Goal: Task Accomplishment & Management: Use online tool/utility

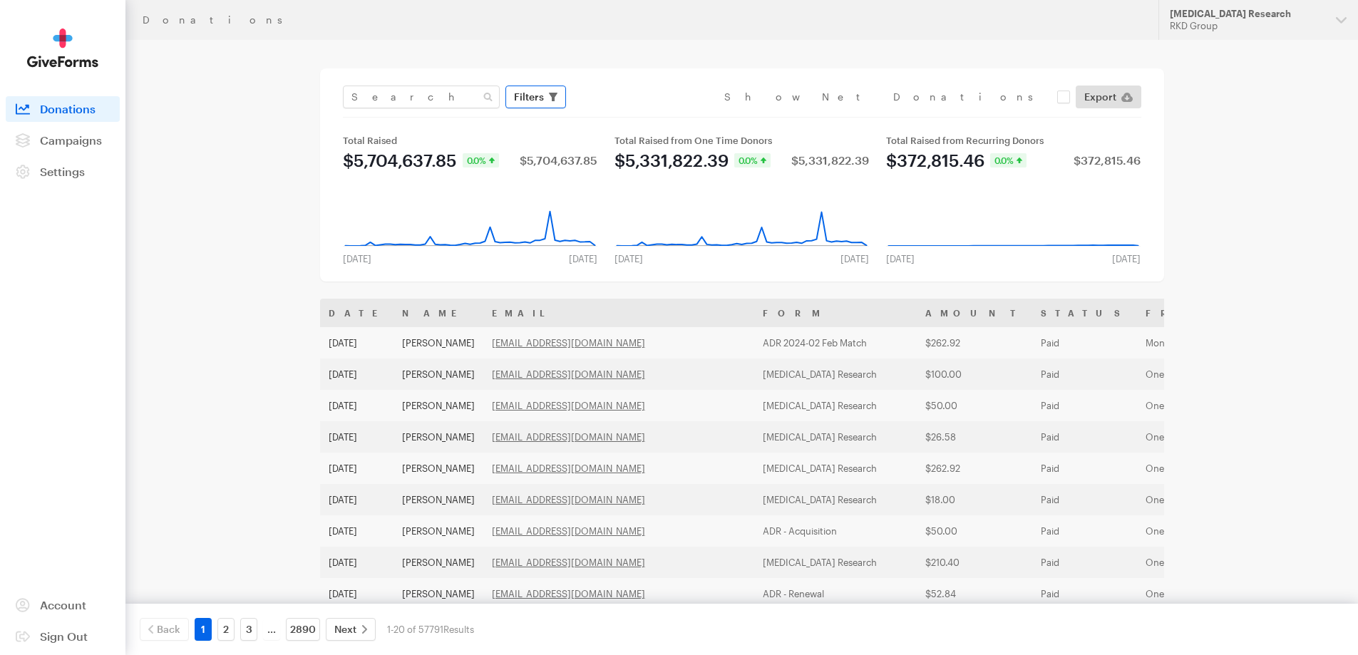
click at [537, 95] on span "Filters" at bounding box center [529, 96] width 30 height 17
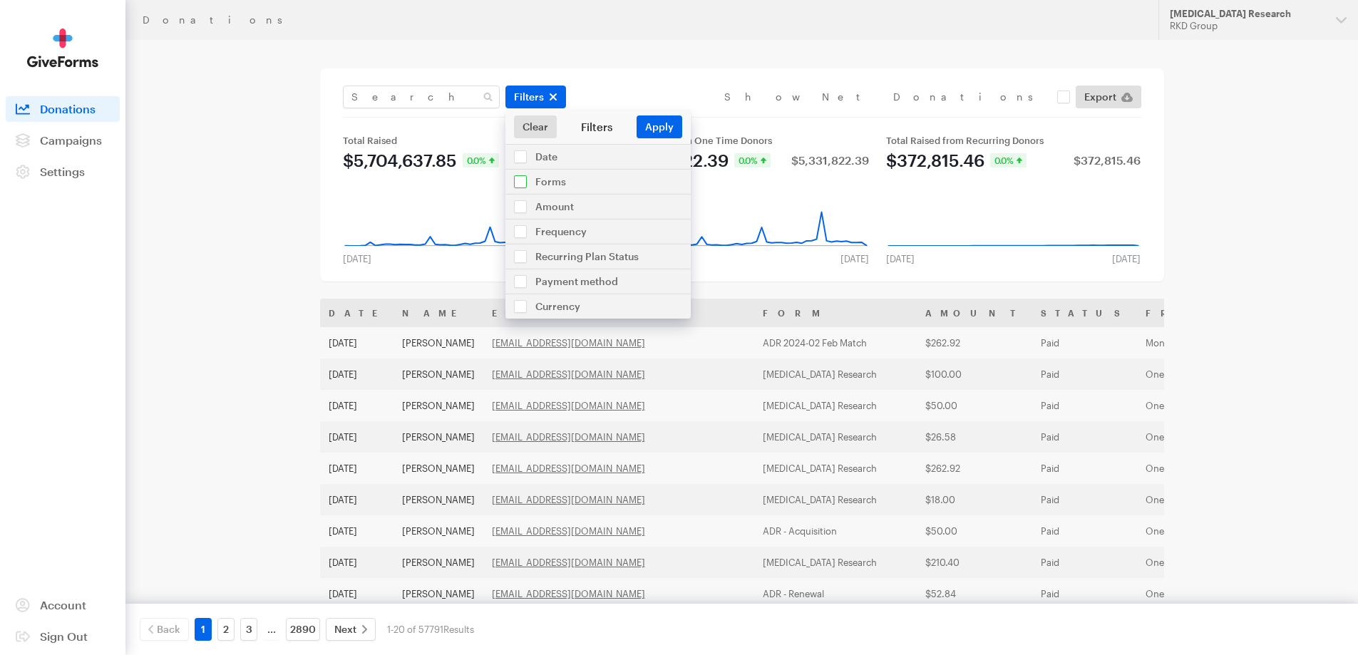
click at [551, 179] on input "checkbox" at bounding box center [597, 182] width 185 height 24
checkbox input "true"
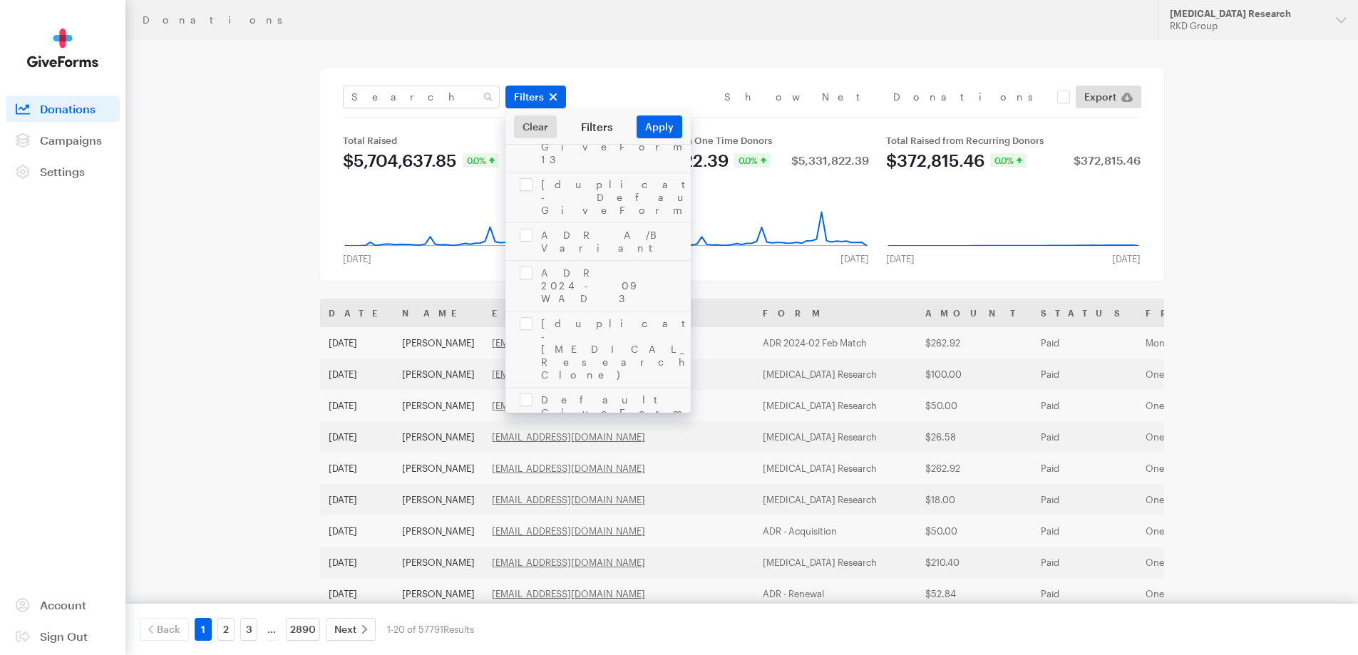
scroll to position [1354, 0]
checkbox input "false"
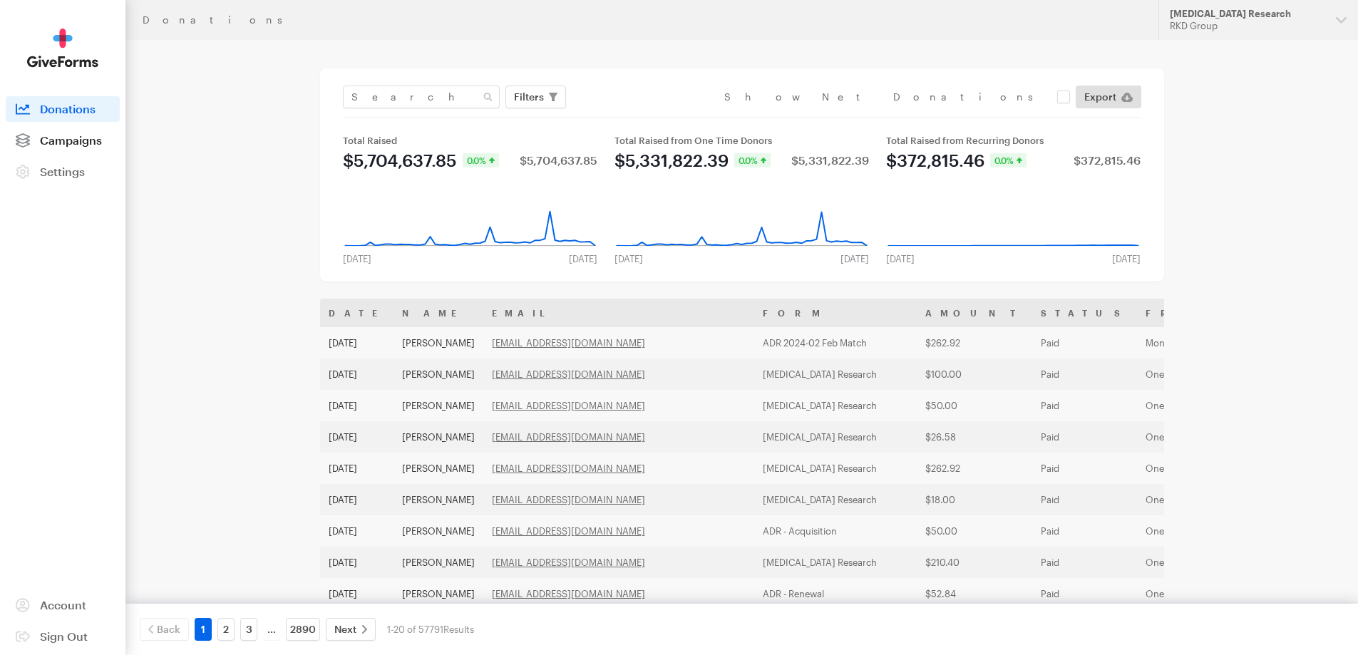
click at [67, 143] on span "Campaigns" at bounding box center [71, 140] width 62 height 14
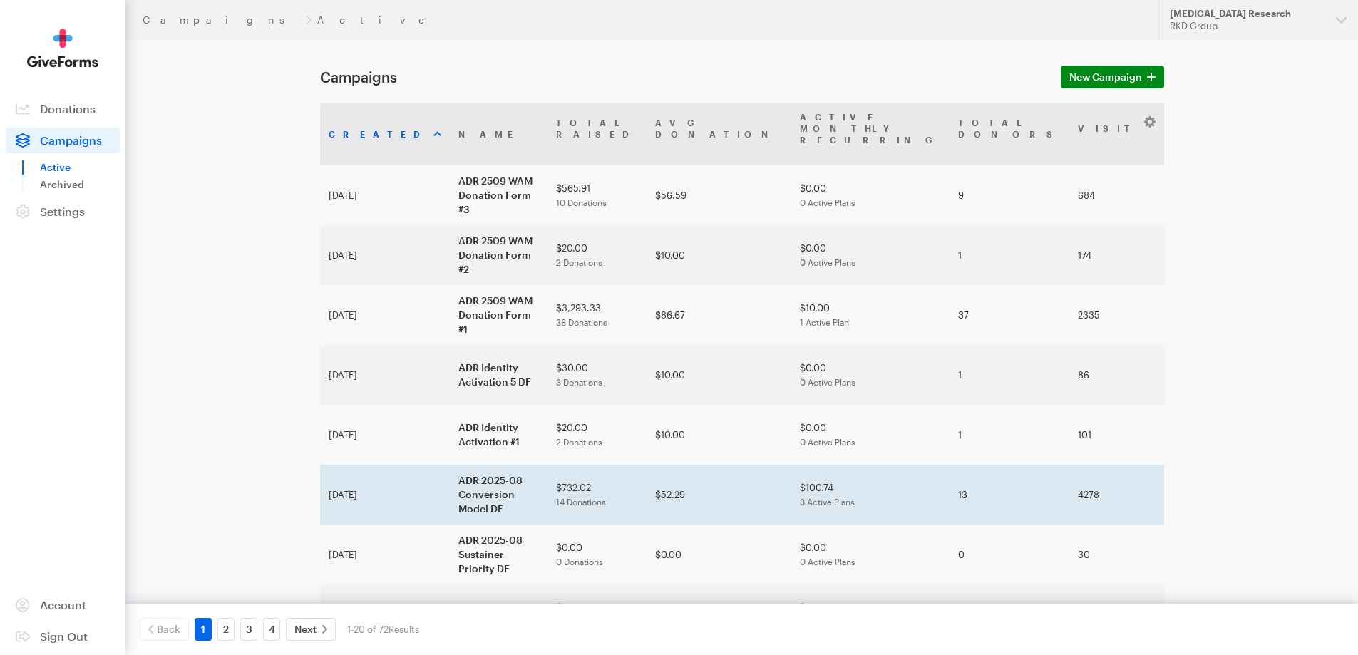
click at [450, 465] on td "ADR 2025-08 Conversion Model DF" at bounding box center [499, 495] width 98 height 60
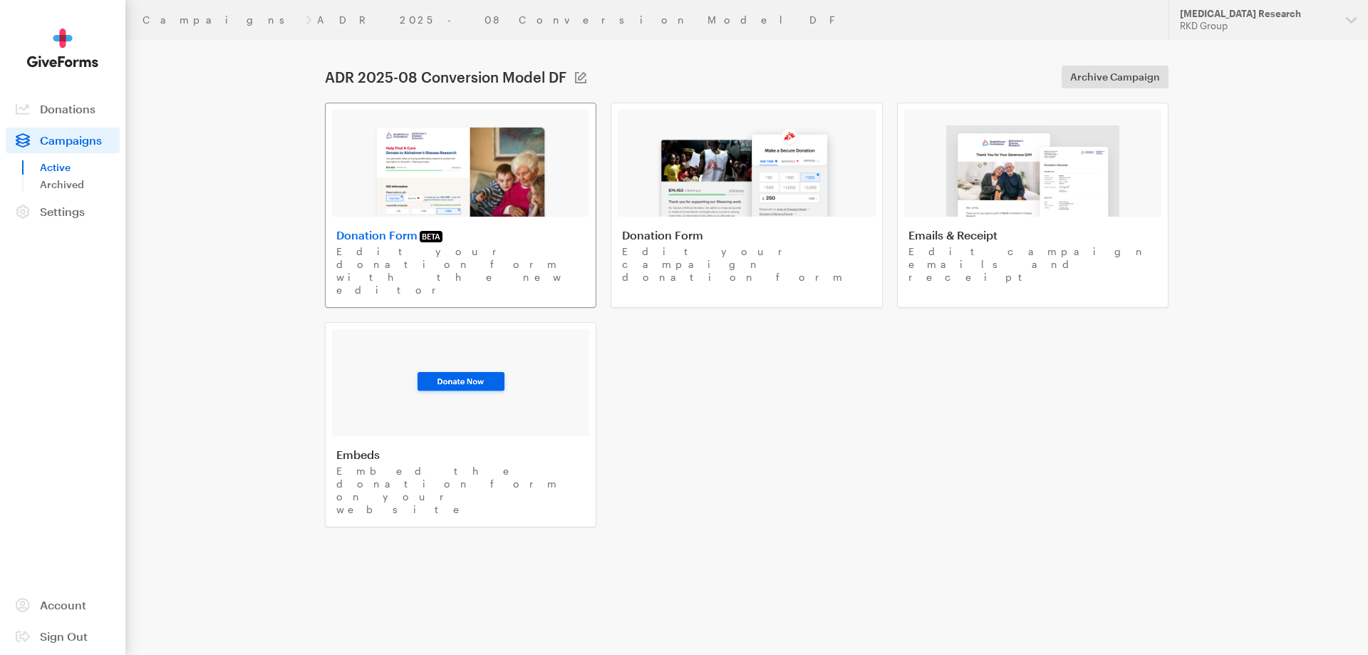
click at [458, 168] on img at bounding box center [460, 170] width 175 height 91
click at [166, 8] on header "Campaigns ADR 2025-08 Conversion Model DF Updates Support [MEDICAL_DATA] Resear…" at bounding box center [746, 20] width 1243 height 40
click at [170, 17] on link "Campaigns" at bounding box center [222, 19] width 158 height 11
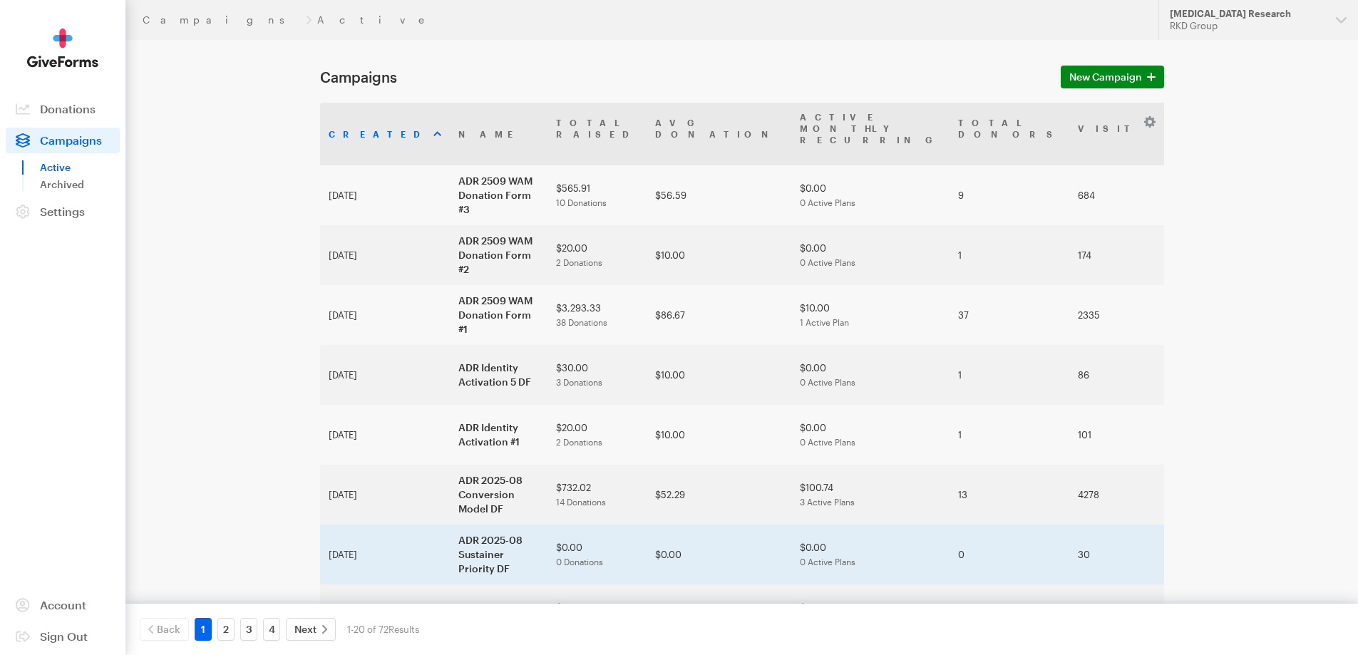
click at [450, 535] on td "ADR 2025-08 Sustainer Priority DF" at bounding box center [499, 555] width 98 height 60
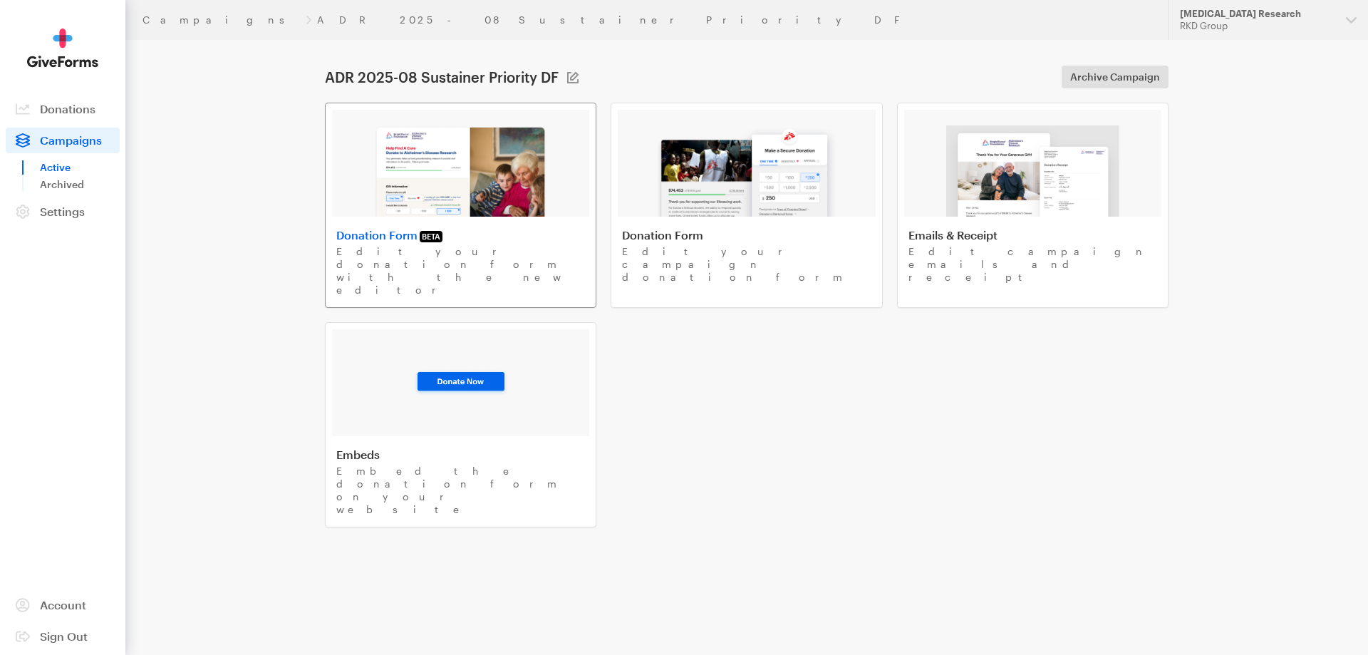
click at [437, 190] on img at bounding box center [460, 170] width 175 height 91
click at [161, 20] on link "Campaigns" at bounding box center [222, 19] width 158 height 11
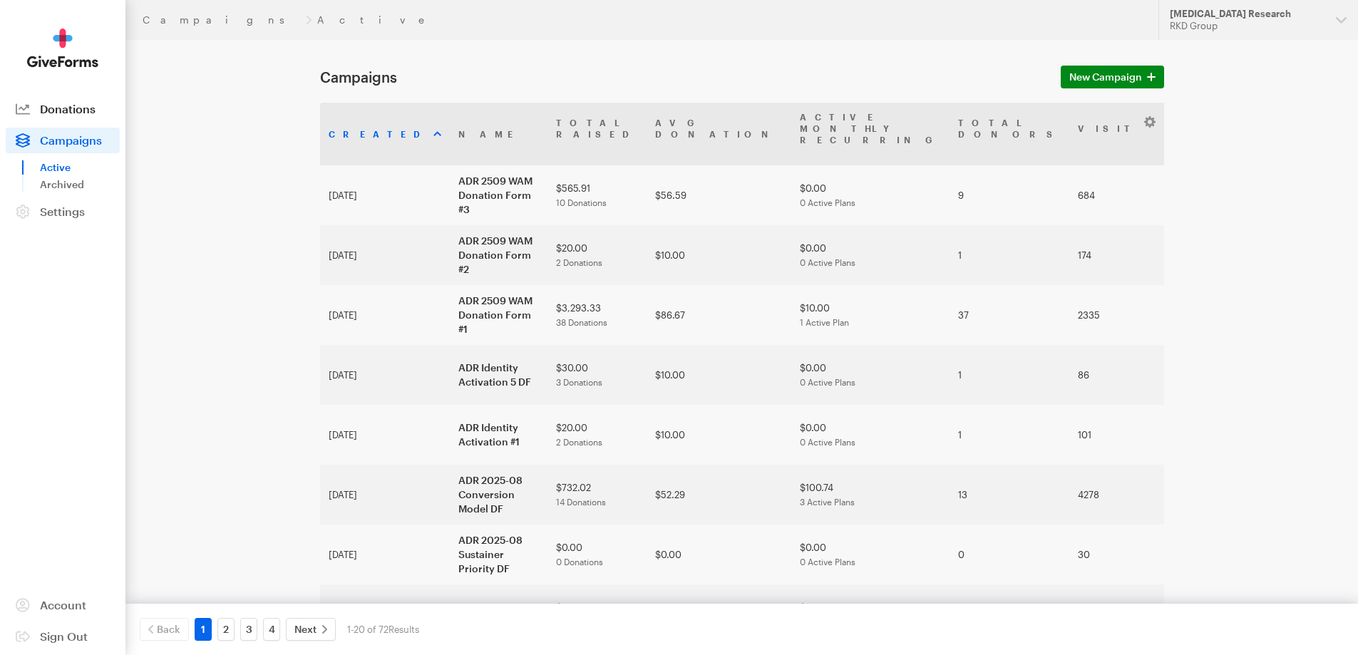
click at [95, 110] on link "Donations" at bounding box center [63, 109] width 114 height 26
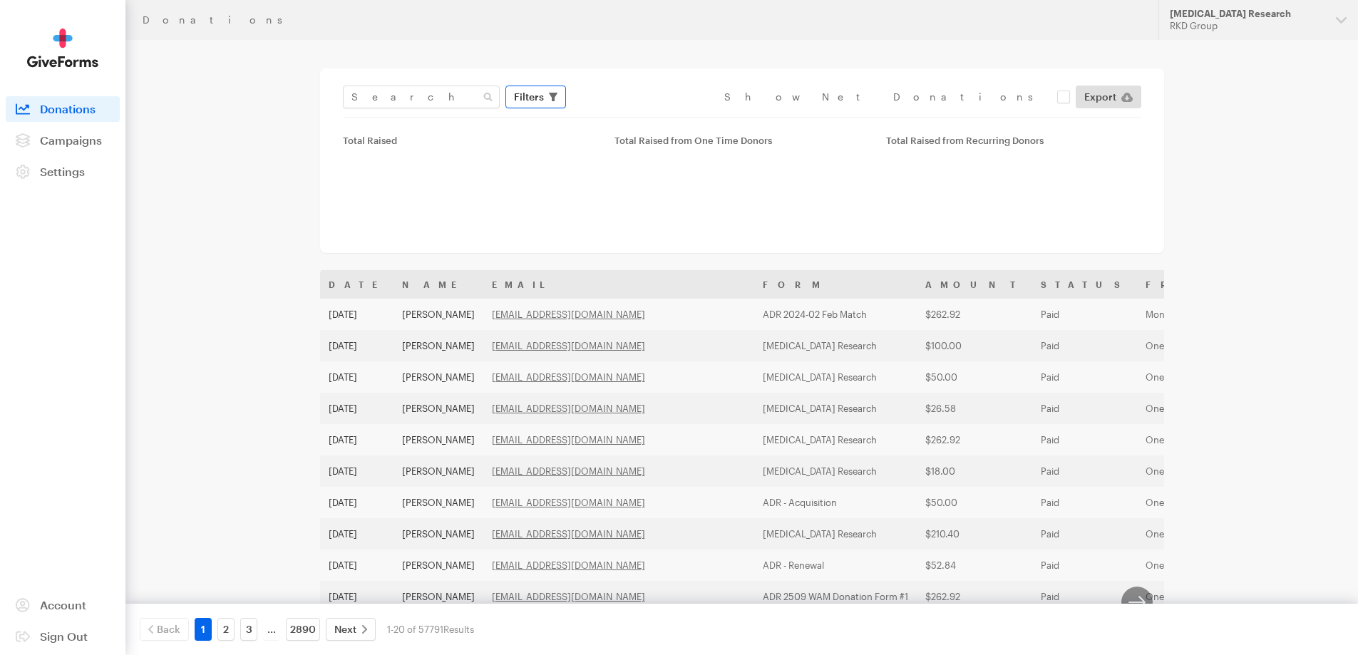
click at [521, 94] on span "Filters" at bounding box center [529, 96] width 30 height 17
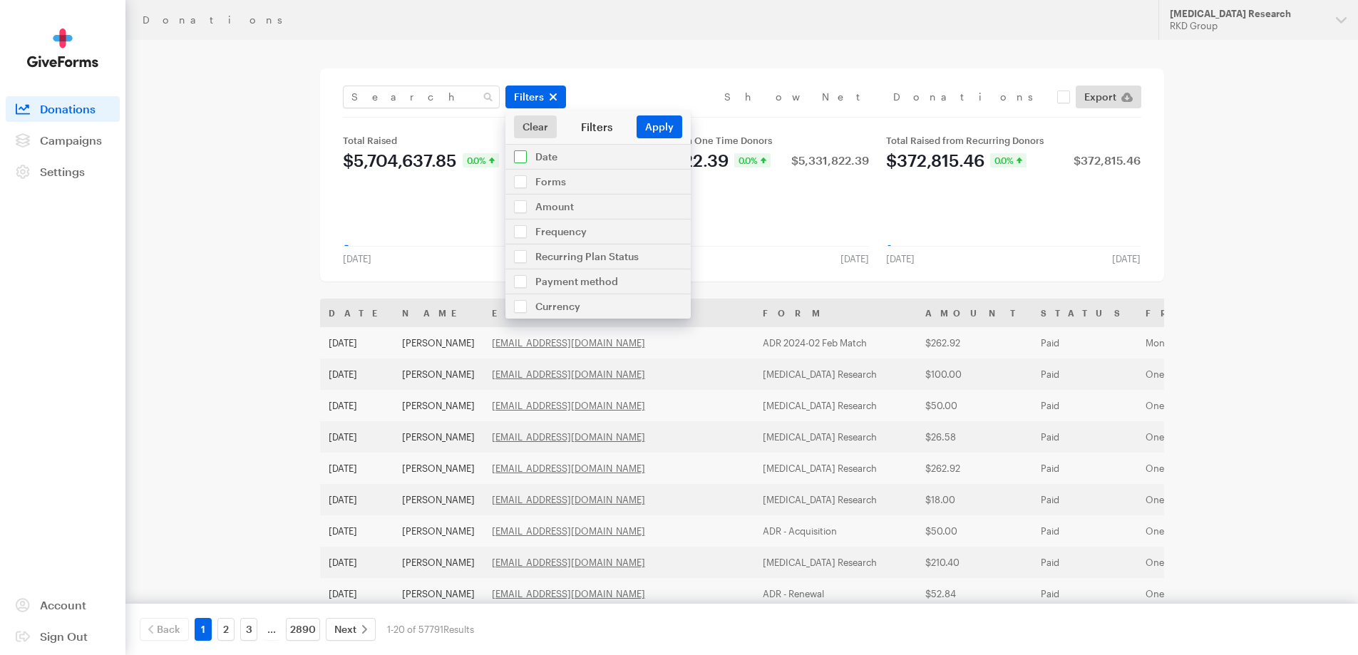
click at [545, 164] on input "checkbox" at bounding box center [597, 157] width 185 height 24
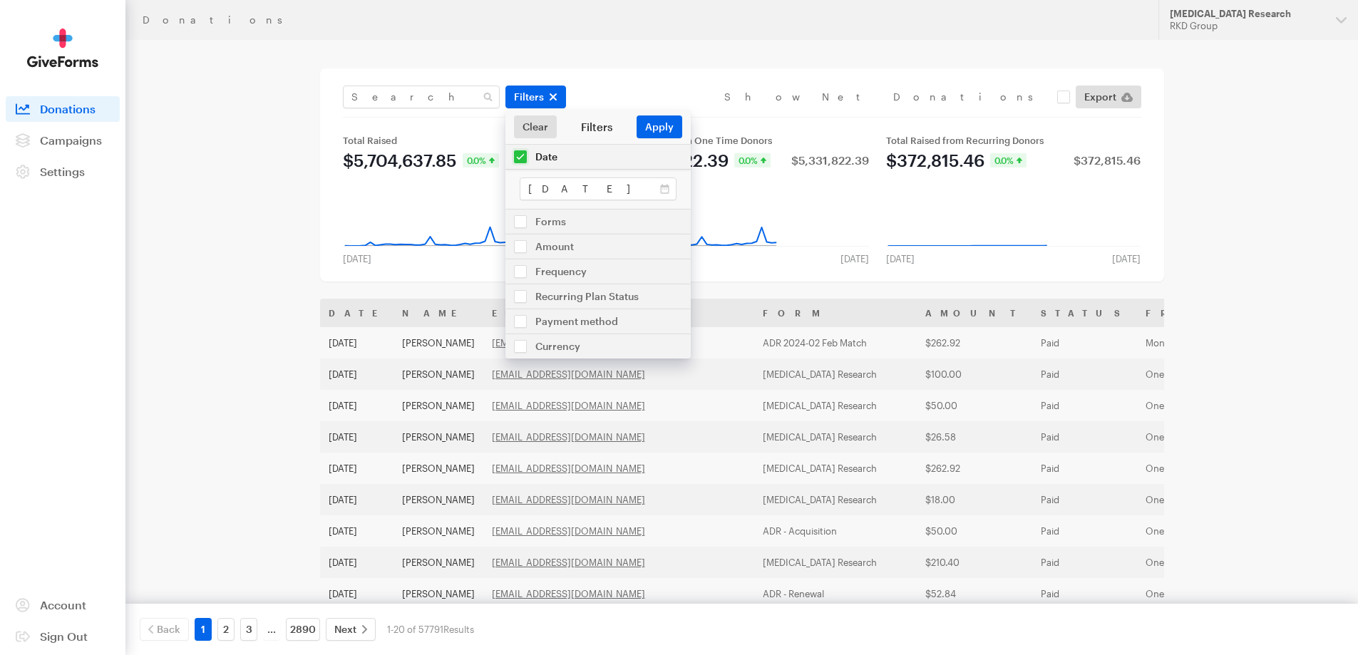
click at [547, 159] on input "checkbox" at bounding box center [597, 157] width 185 height 24
checkbox input "false"
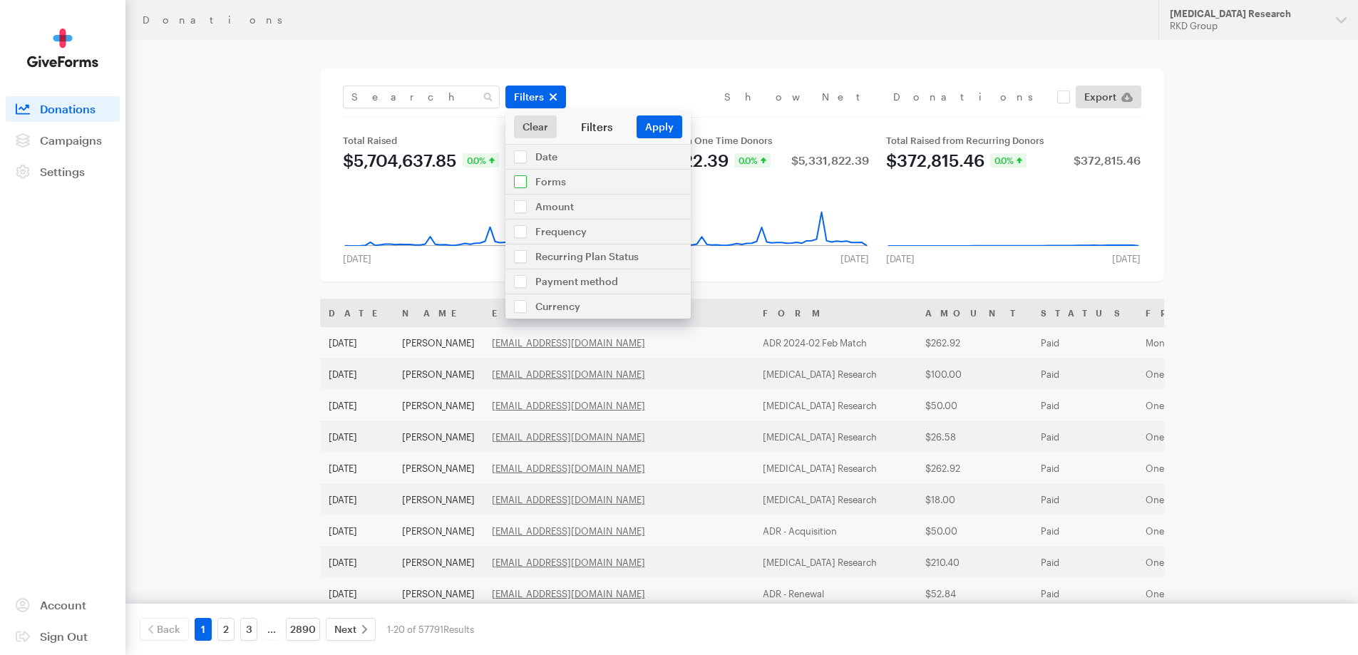
click at [551, 180] on input "checkbox" at bounding box center [597, 182] width 185 height 24
checkbox input "true"
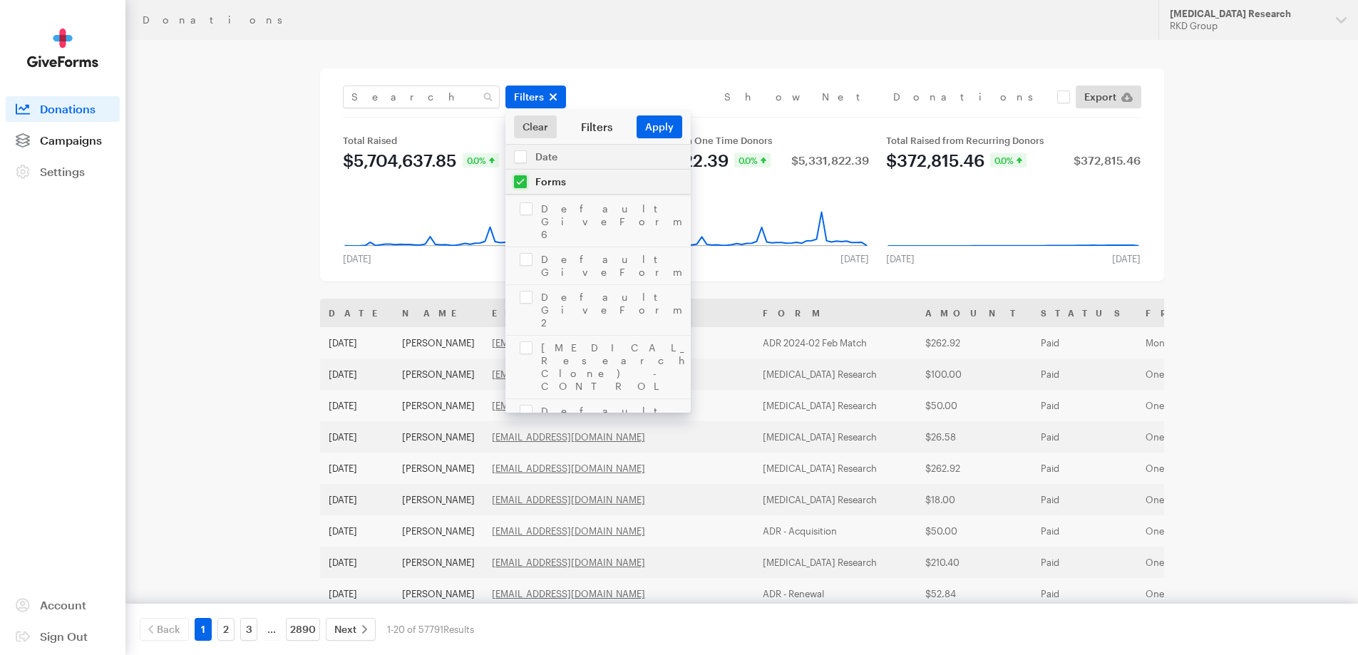
click at [86, 140] on span "Campaigns" at bounding box center [71, 140] width 62 height 14
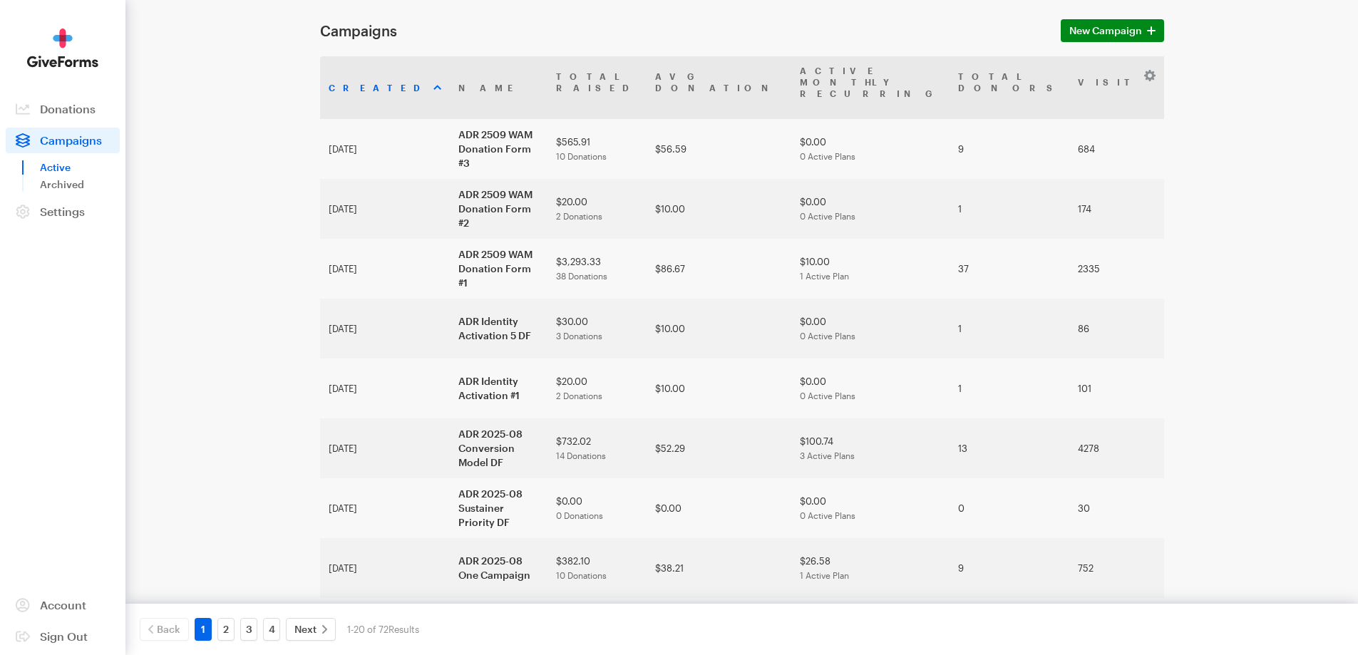
scroll to position [285, 0]
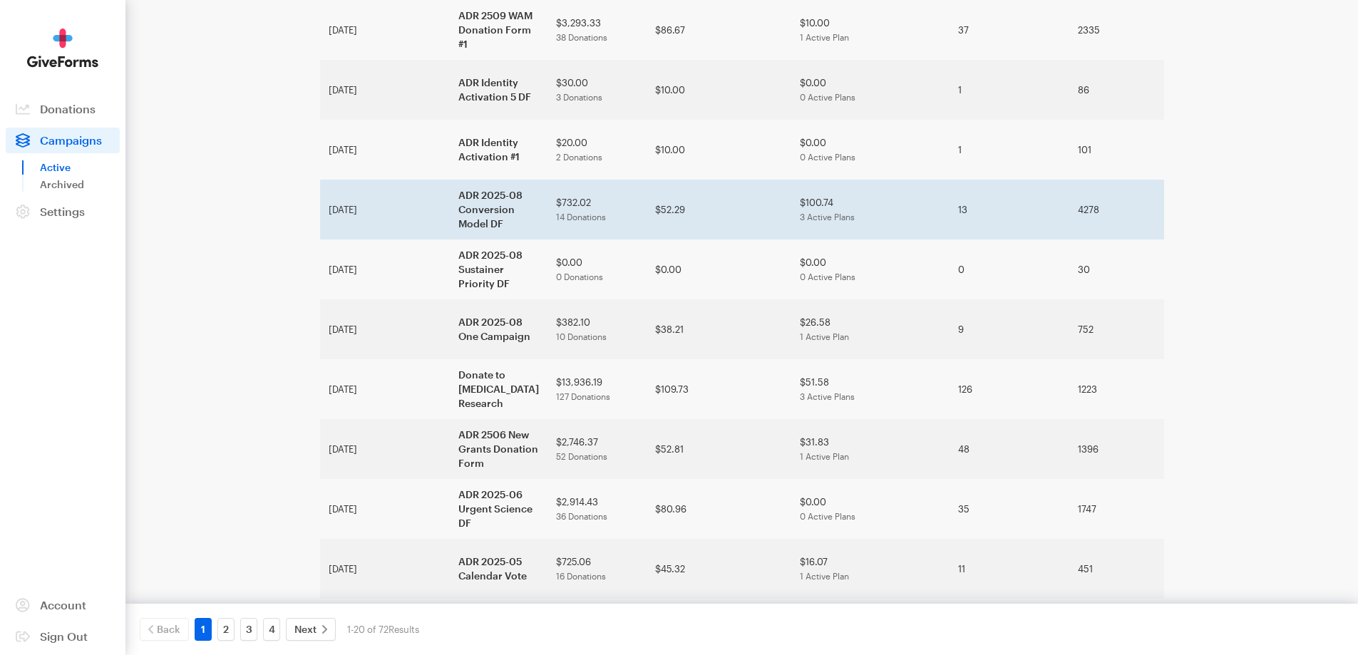
click at [450, 185] on td "ADR 2025-08 Conversion Model DF" at bounding box center [499, 210] width 98 height 60
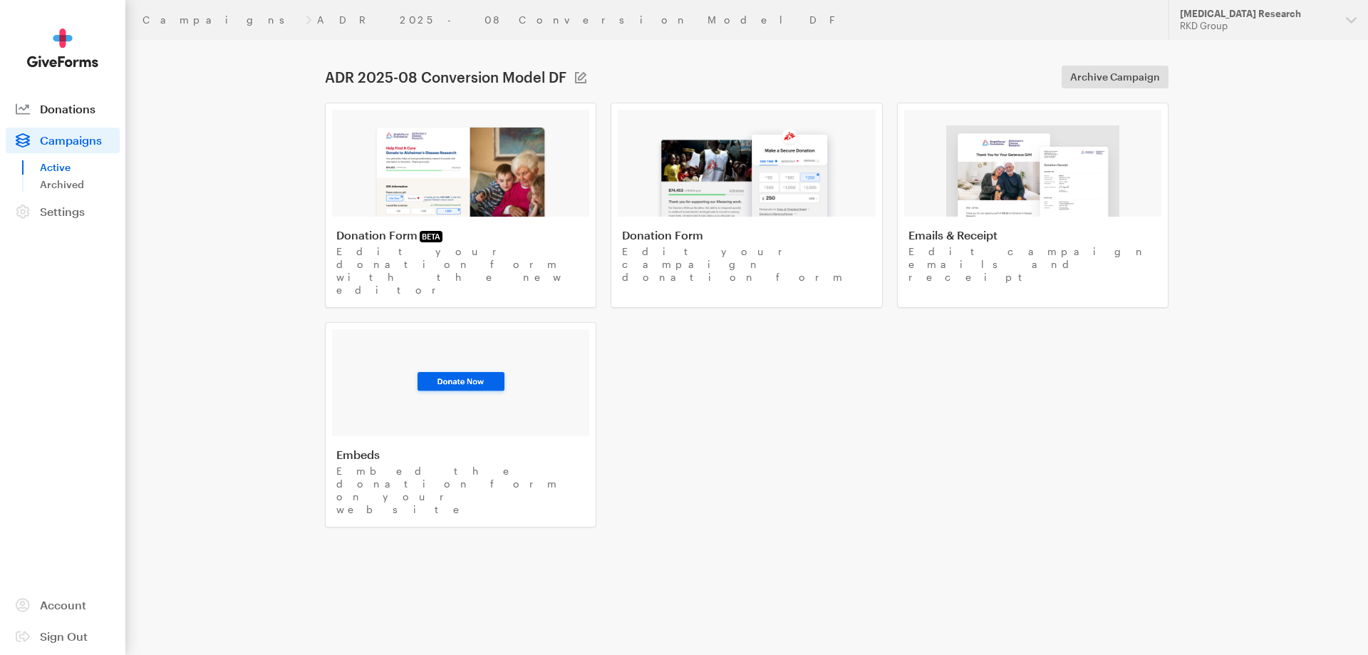
click at [54, 105] on span "Donations" at bounding box center [68, 109] width 56 height 14
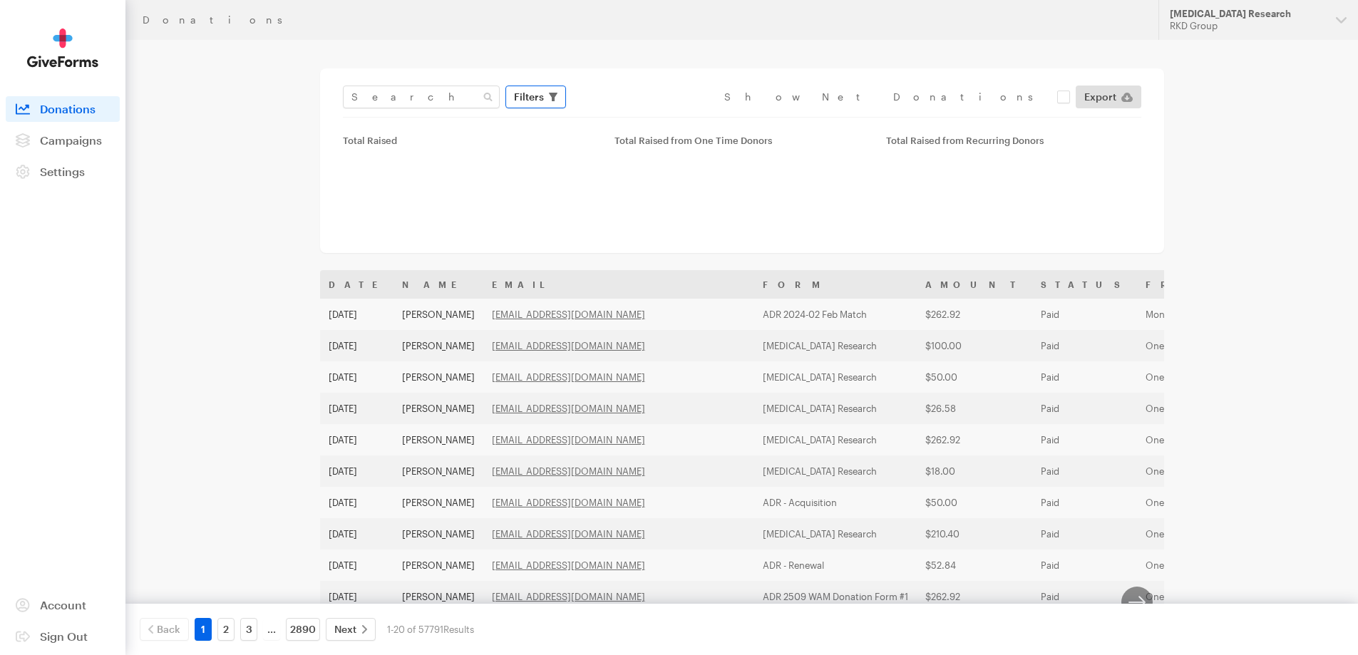
click at [525, 100] on span "Filters" at bounding box center [529, 96] width 30 height 17
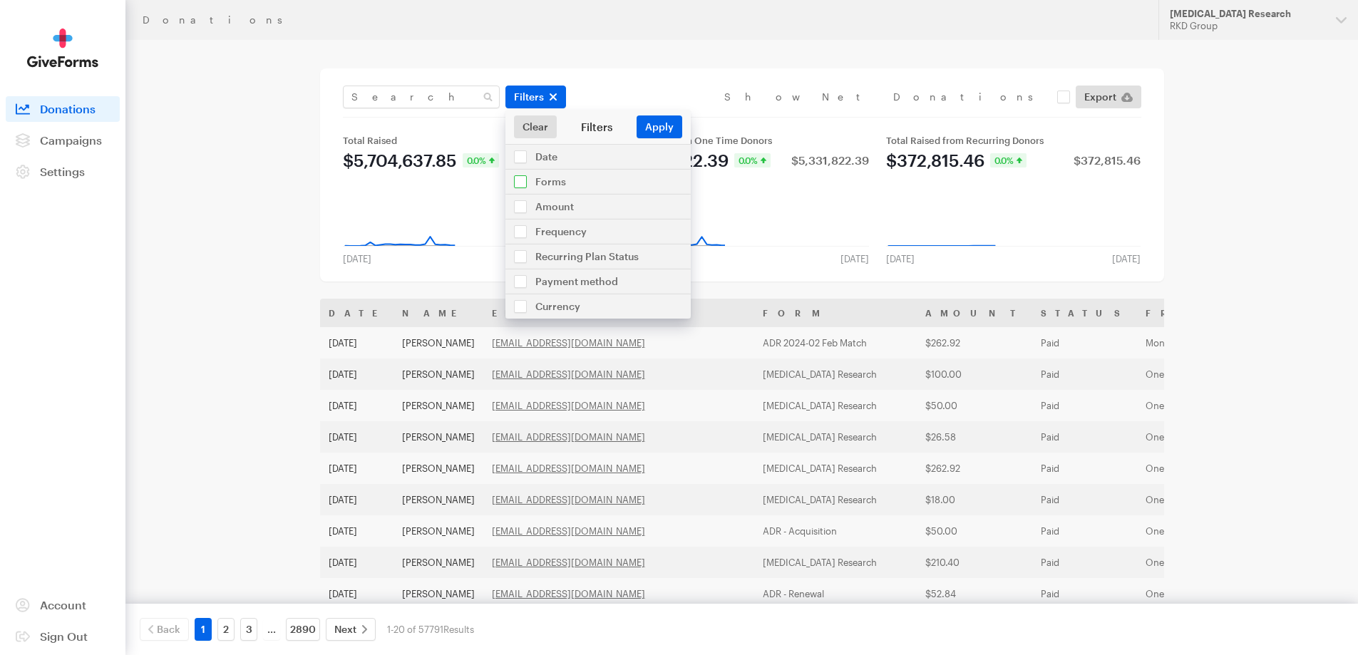
click at [542, 182] on input "checkbox" at bounding box center [597, 182] width 185 height 24
checkbox input "true"
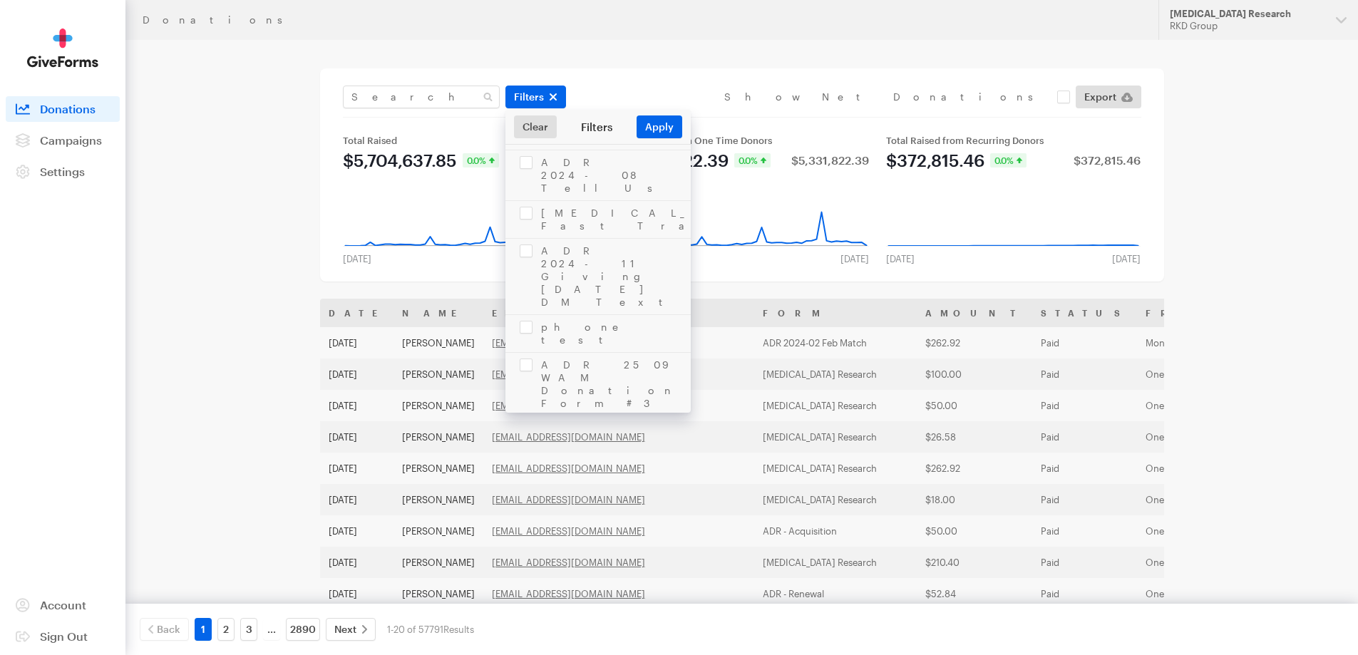
scroll to position [2779, 0]
checkbox input "true"
click at [659, 123] on button "Apply" at bounding box center [659, 126] width 46 height 23
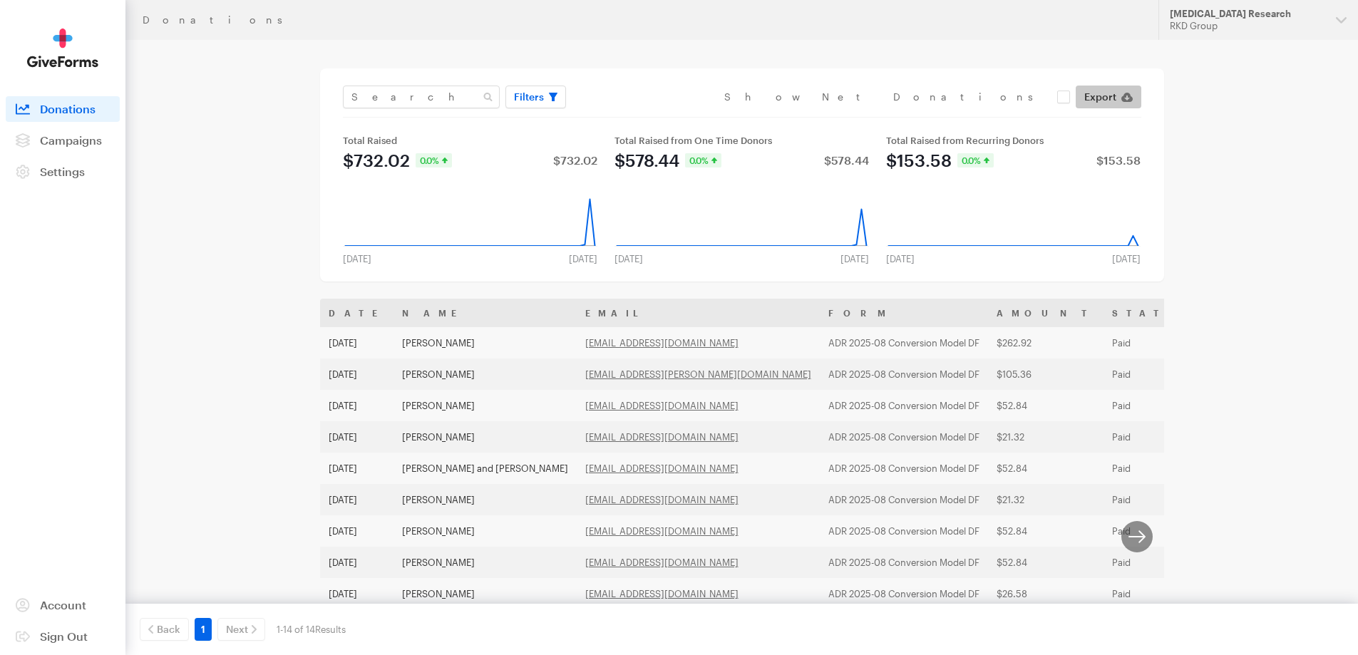
click at [1120, 105] on link "Export" at bounding box center [1108, 97] width 66 height 23
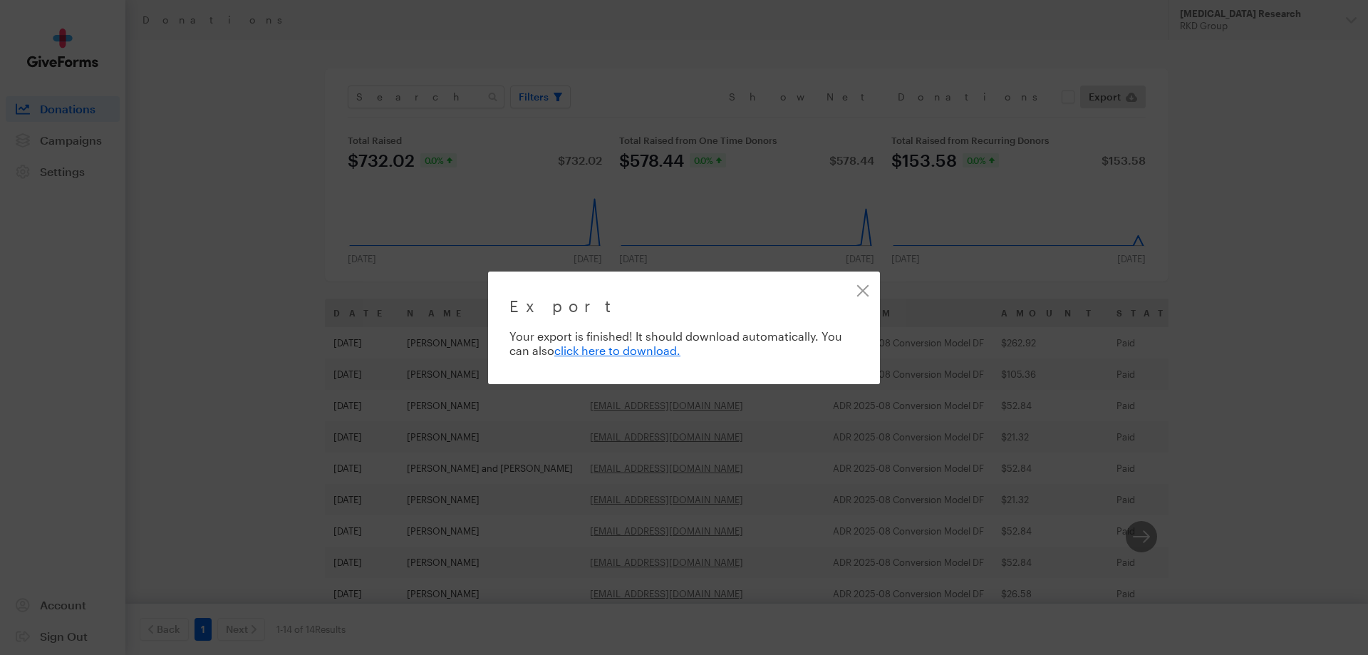
click at [908, 42] on div "Export Exporting 14 of 14 donations Your export is finished! It should download…" at bounding box center [684, 327] width 1368 height 655
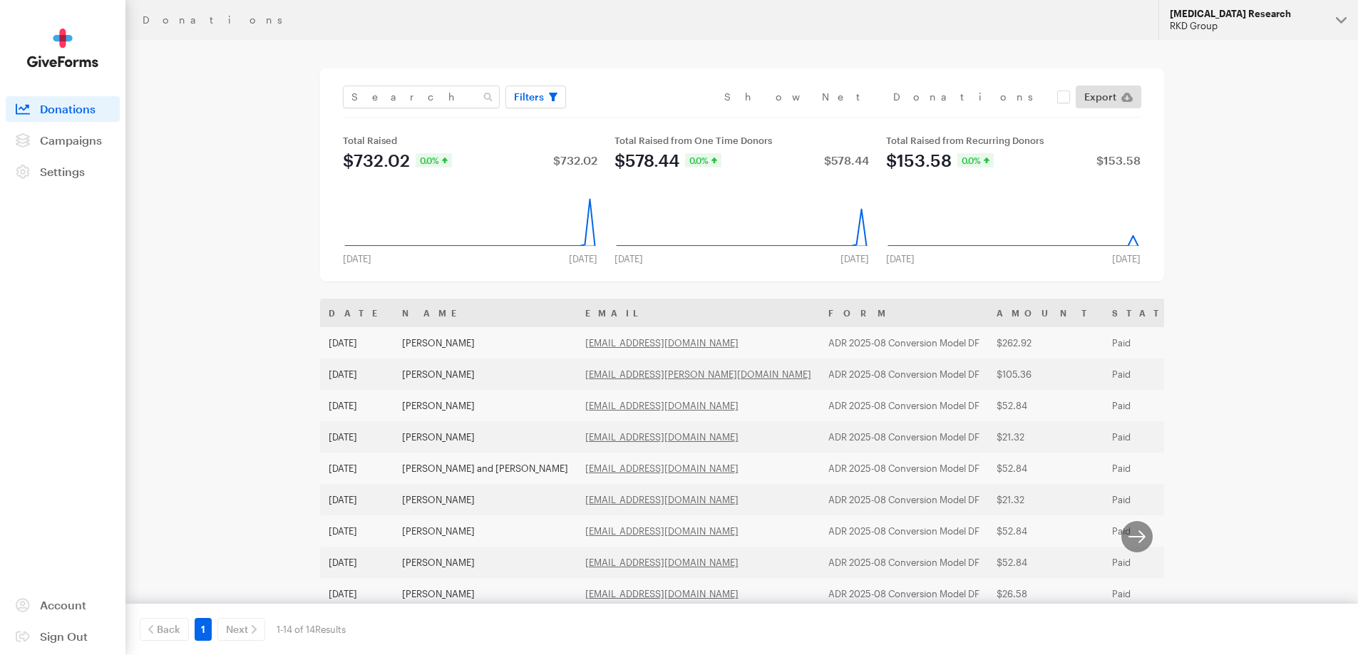
click at [1246, 21] on div "RKD Group" at bounding box center [1247, 26] width 155 height 12
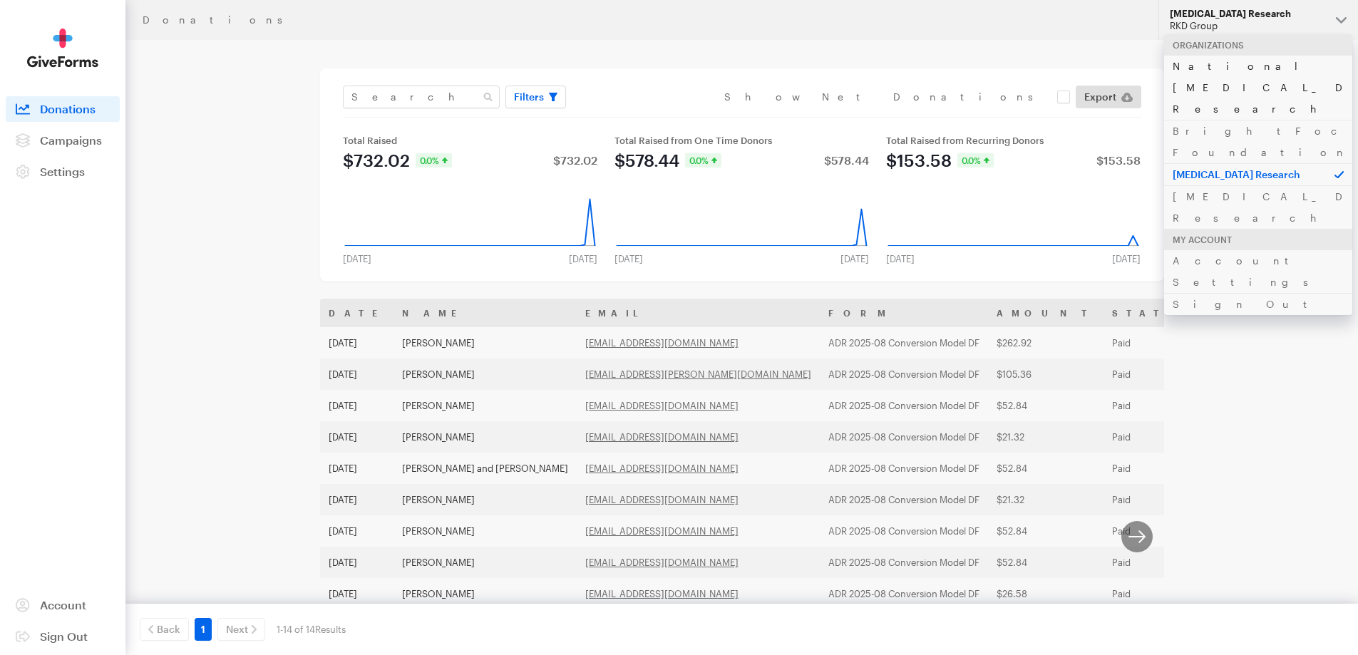
click at [1207, 71] on link "National [MEDICAL_DATA] Research" at bounding box center [1258, 87] width 188 height 65
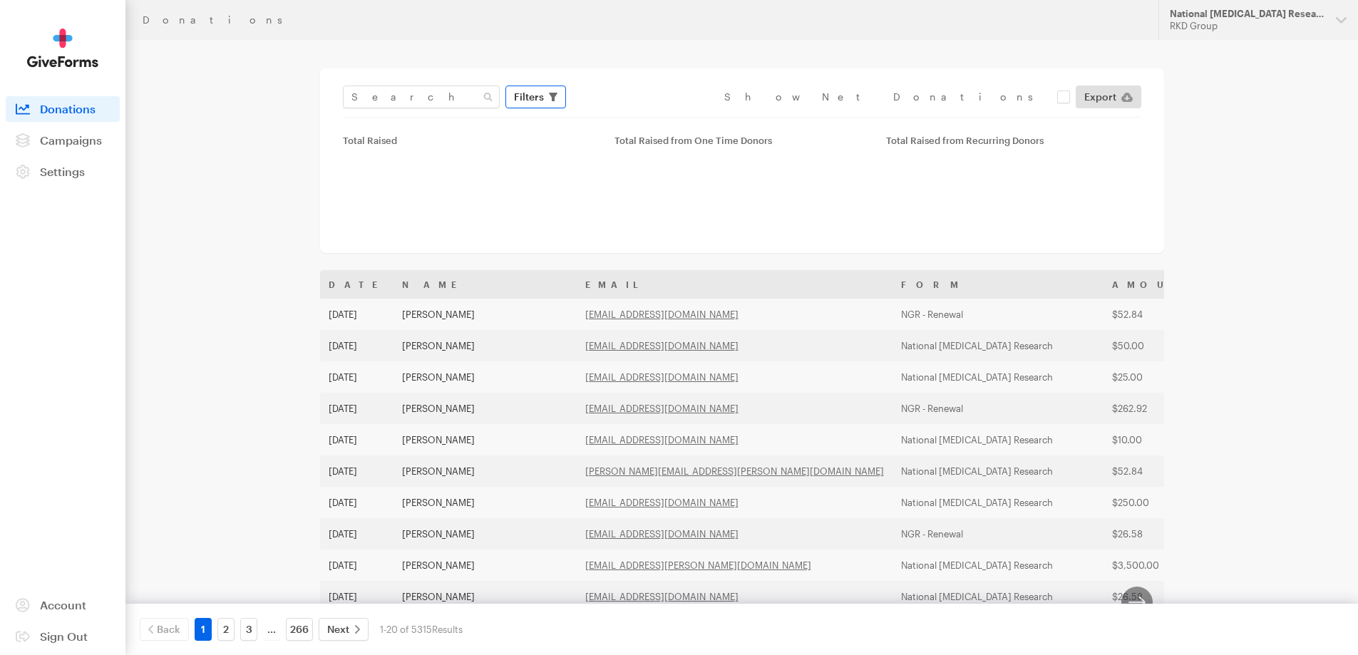
click at [520, 95] on span "Filters" at bounding box center [529, 96] width 30 height 17
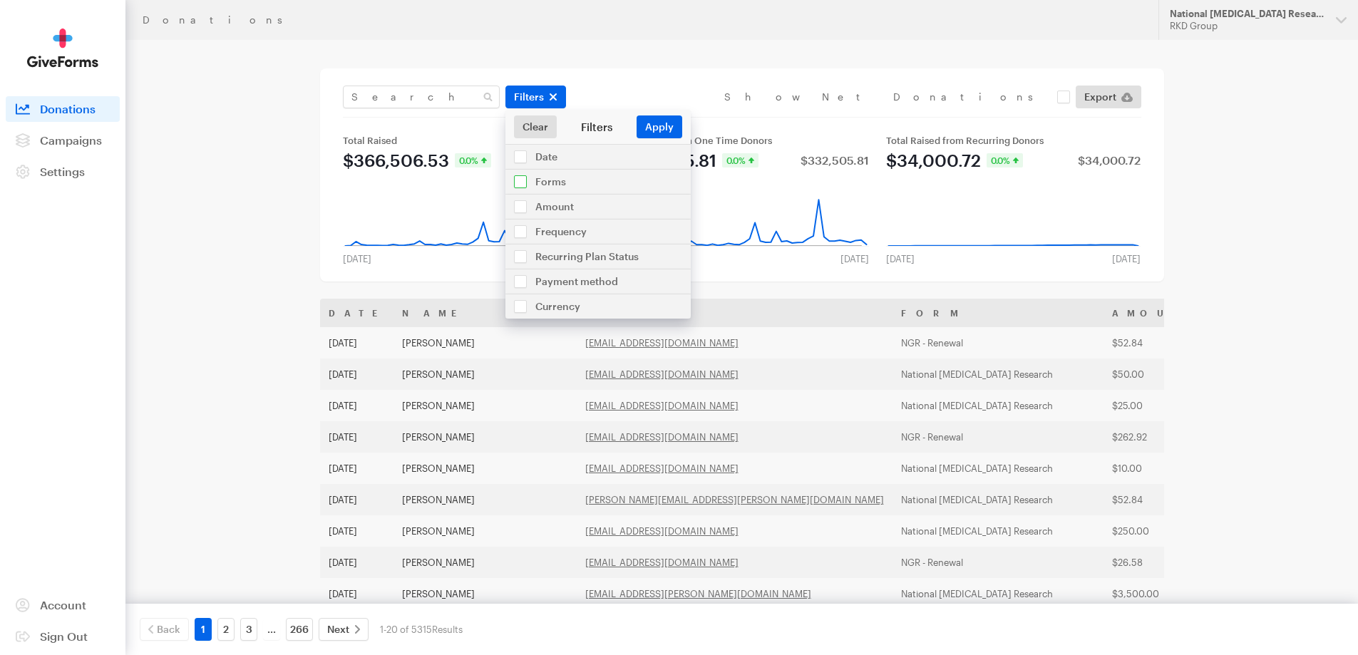
click at [540, 177] on input "checkbox" at bounding box center [597, 182] width 185 height 24
checkbox input "true"
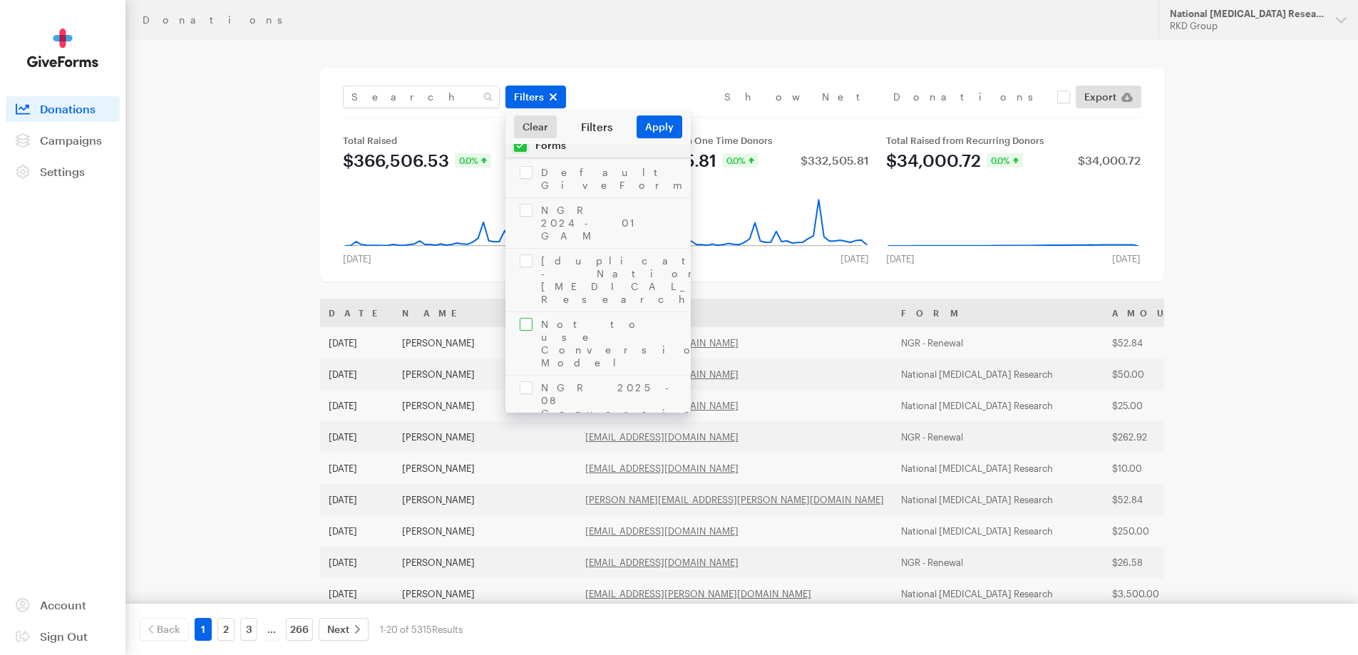
scroll to position [71, 0]
click at [613, 341] on input "checkbox" at bounding box center [597, 372] width 185 height 63
checkbox input "true"
click at [661, 129] on button "Apply" at bounding box center [659, 126] width 46 height 23
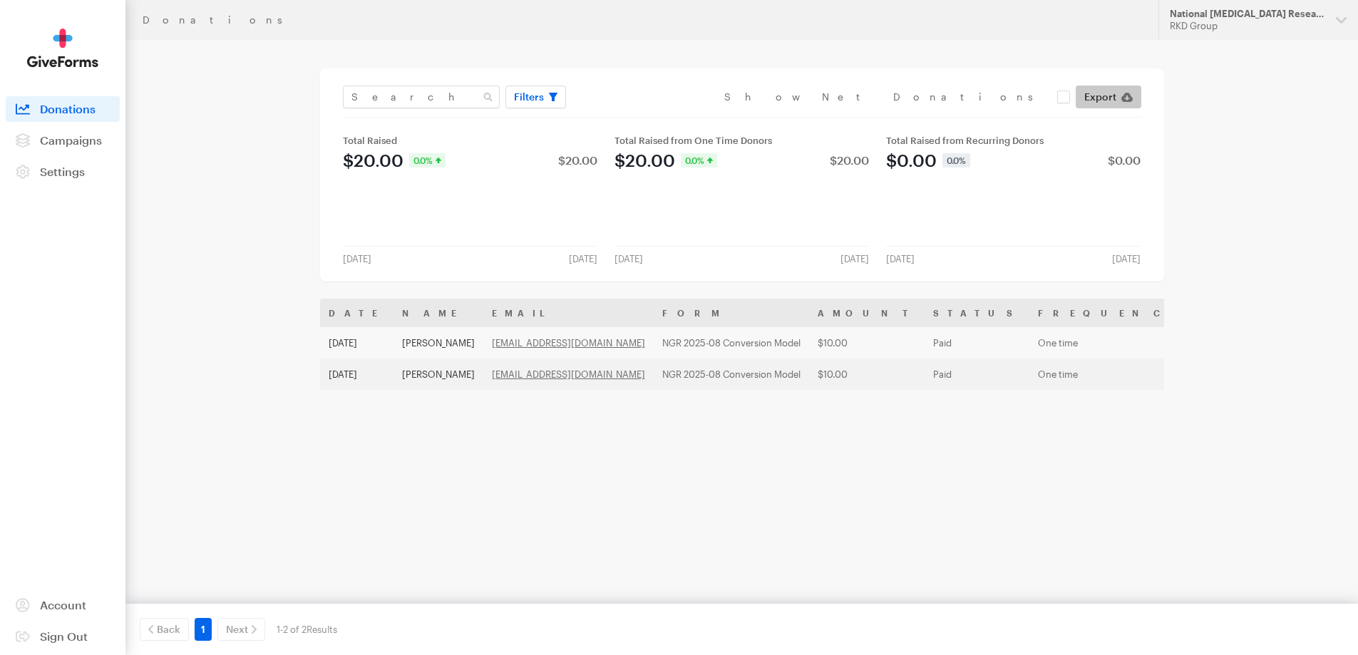
click at [1133, 98] on link "Export" at bounding box center [1108, 97] width 66 height 23
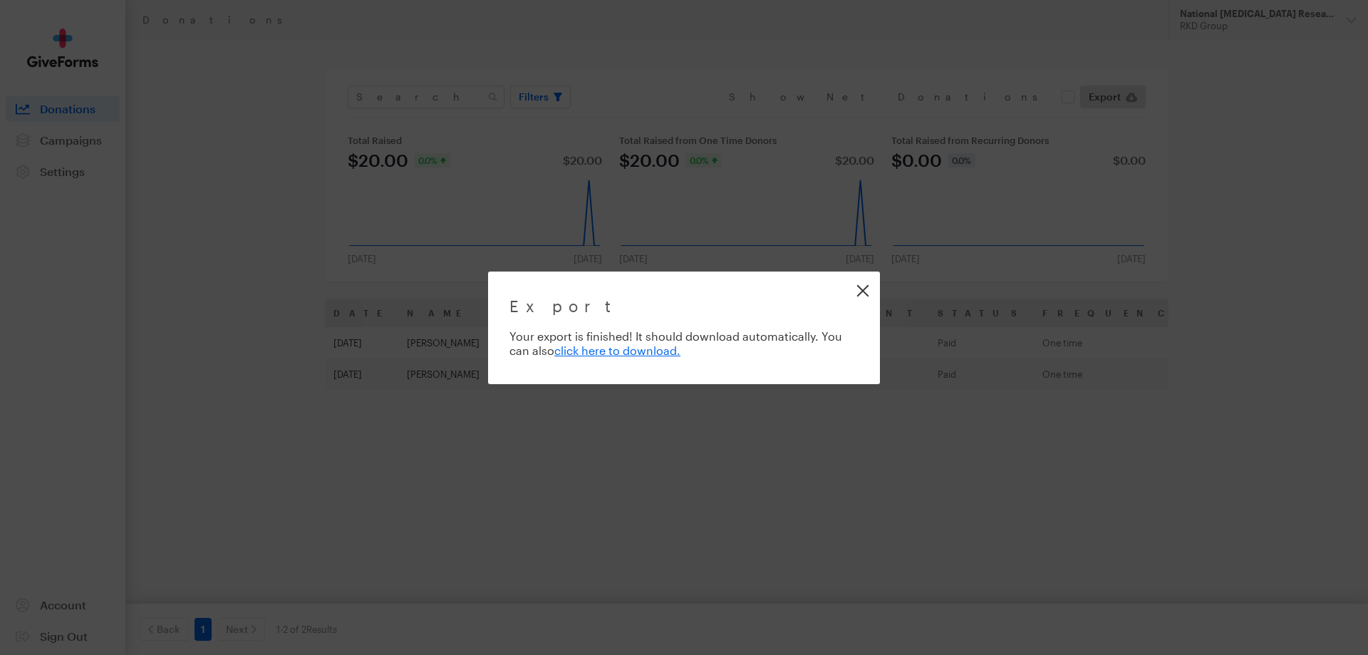
click at [859, 289] on link "Close" at bounding box center [863, 290] width 32 height 32
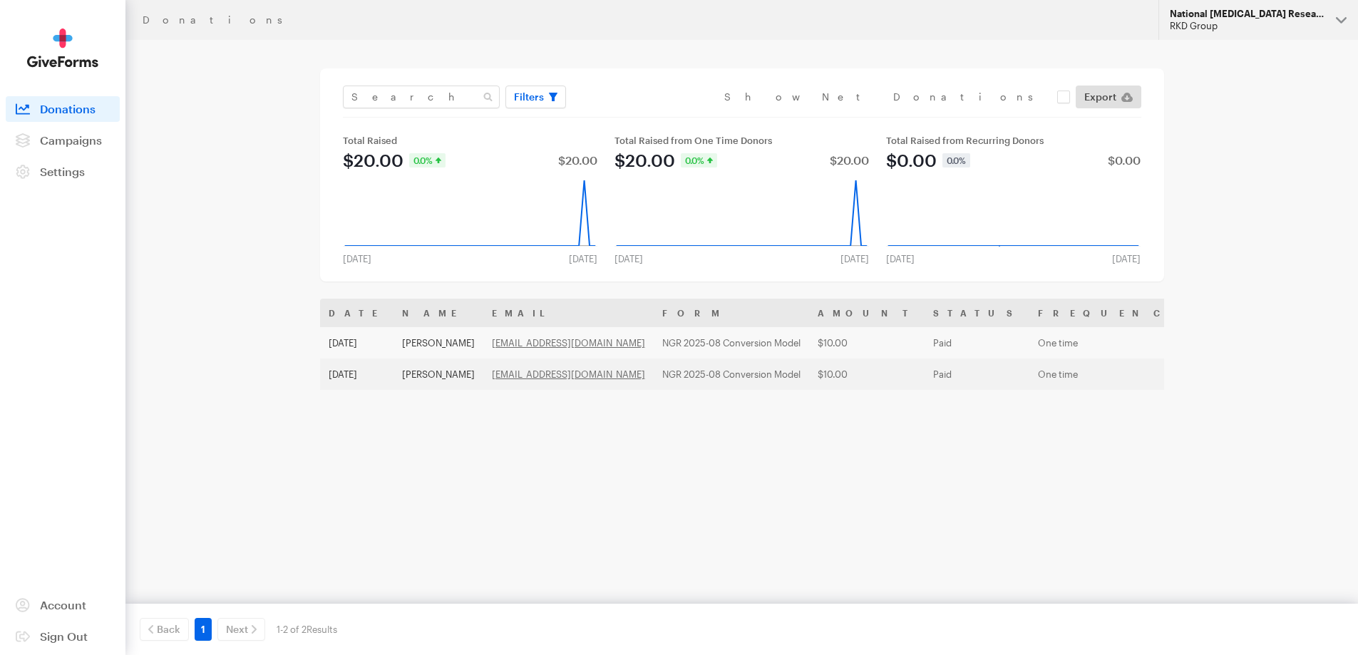
click at [1239, 28] on div "RKD Group" at bounding box center [1247, 26] width 155 height 12
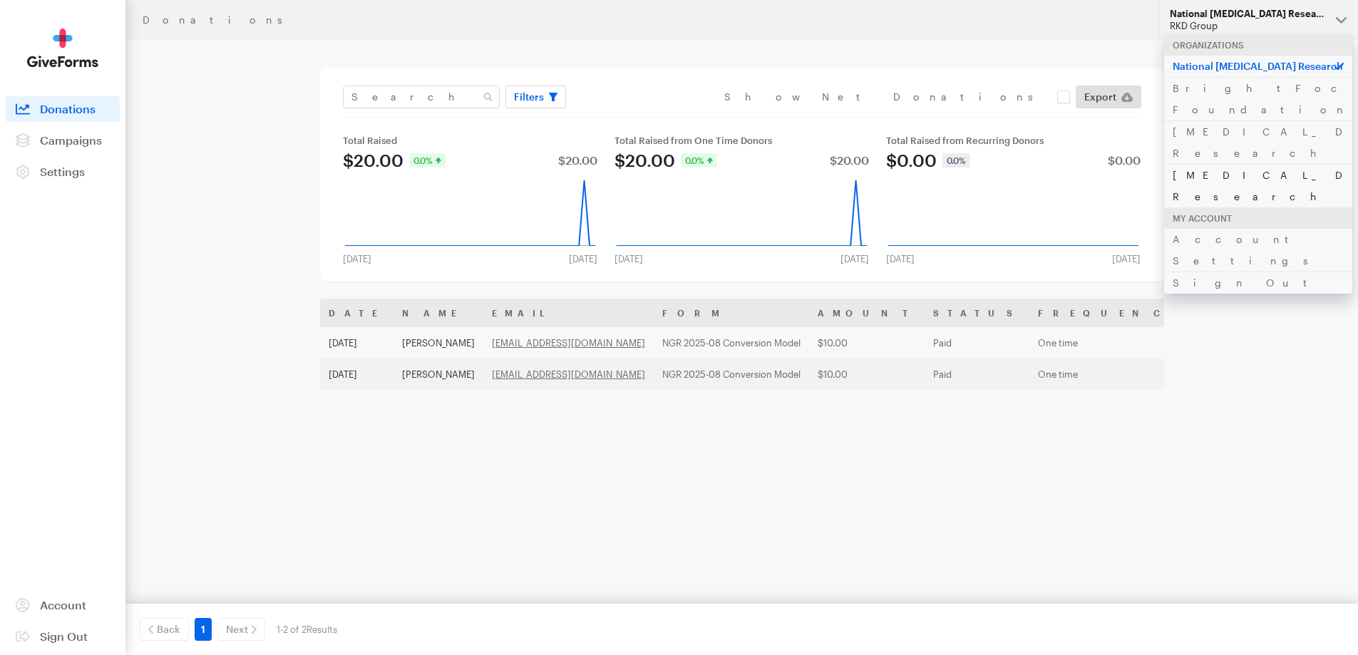
click at [1199, 164] on link "[MEDICAL_DATA] Research" at bounding box center [1258, 185] width 188 height 43
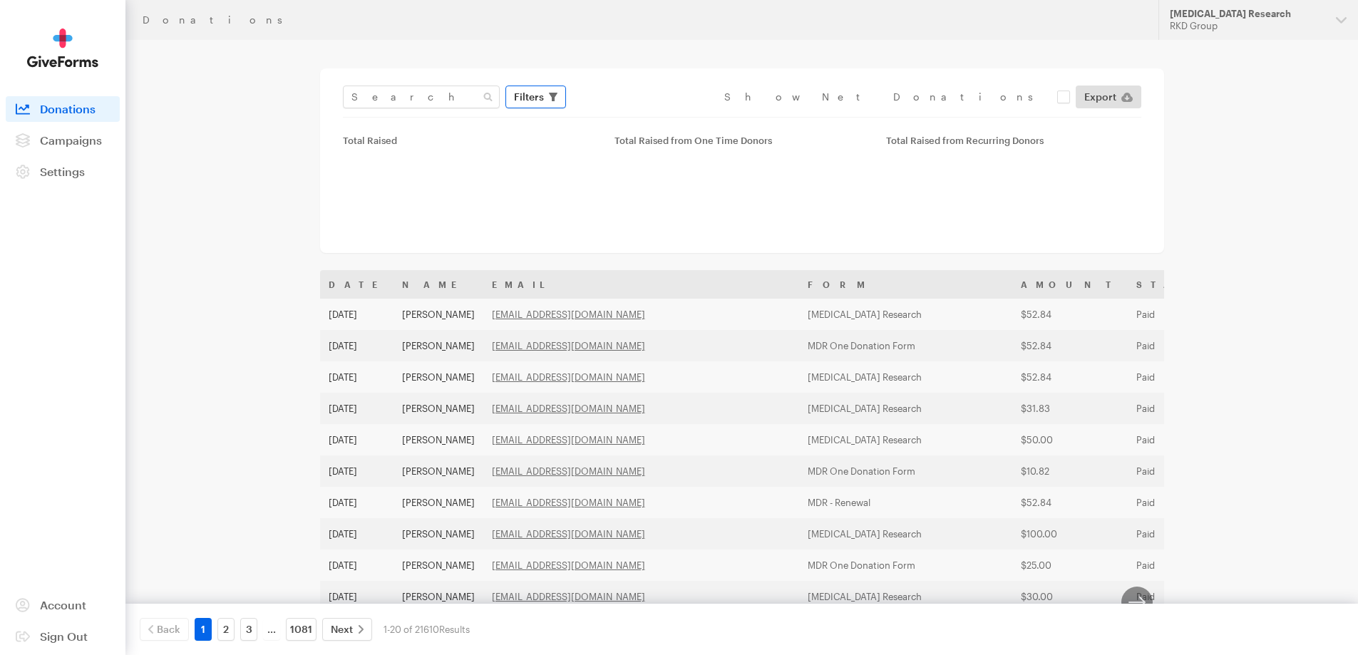
click at [555, 94] on icon "button" at bounding box center [553, 97] width 9 height 9
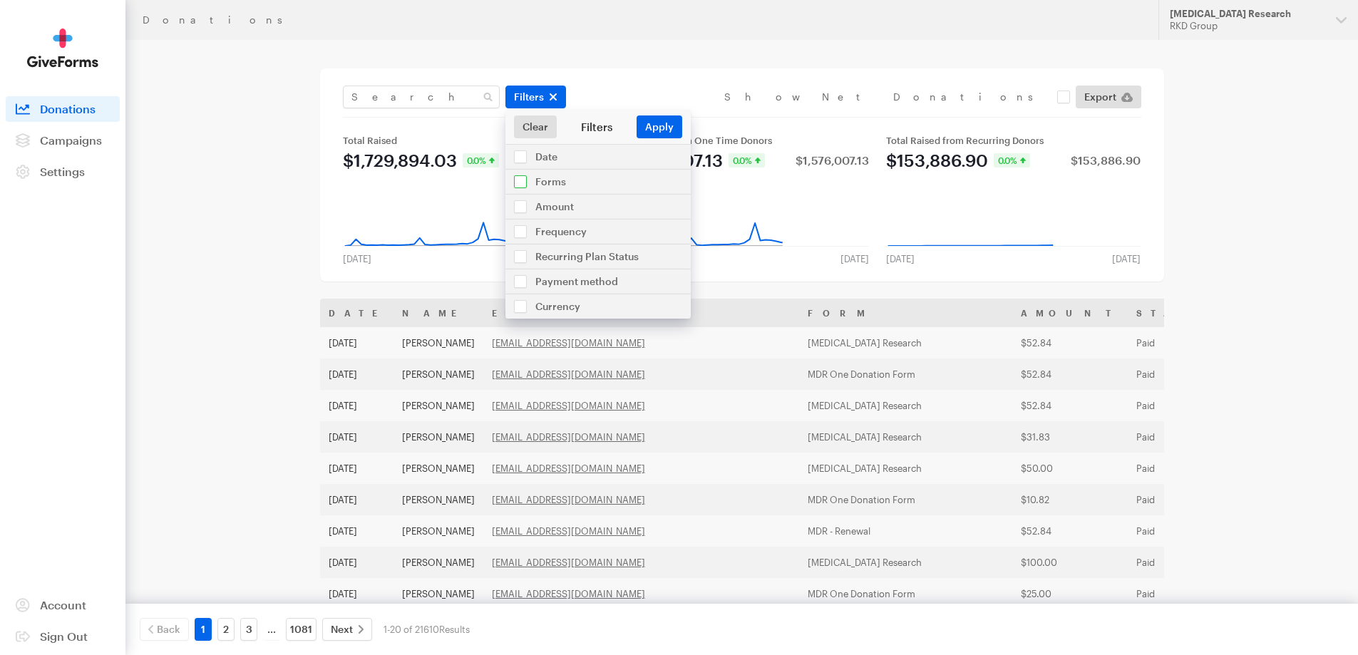
click at [554, 183] on input "checkbox" at bounding box center [597, 182] width 185 height 24
checkbox input "true"
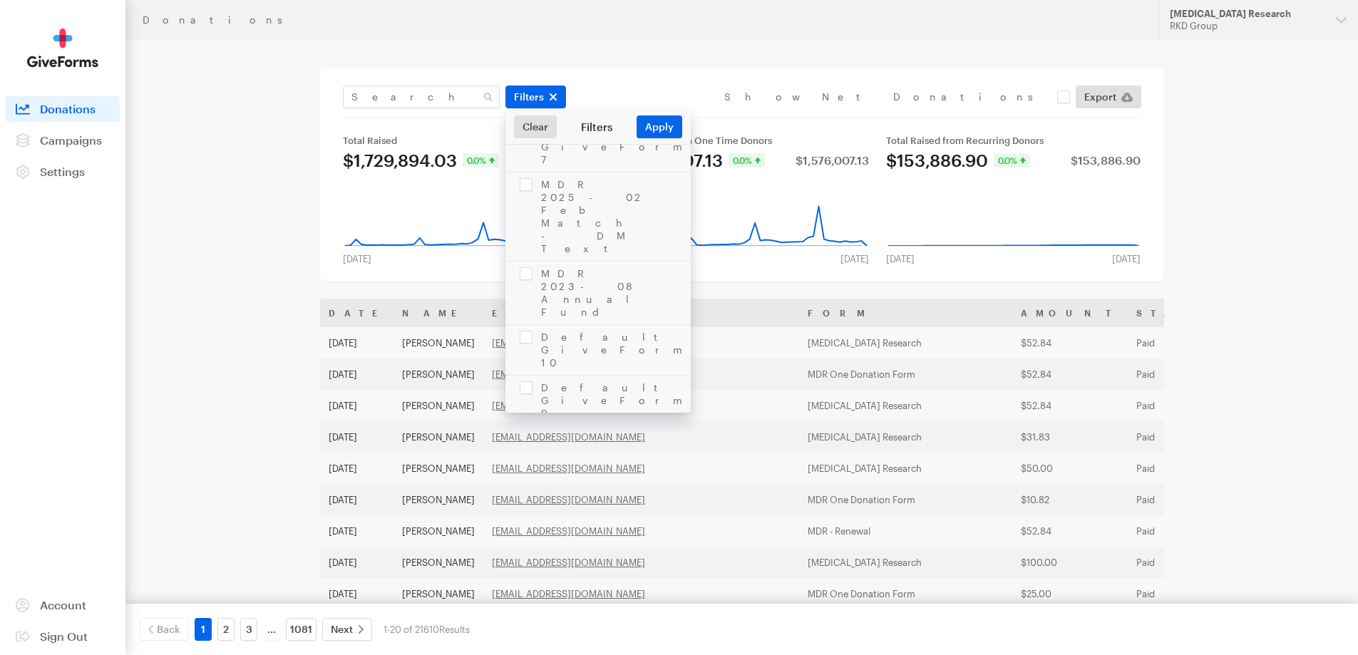
scroll to position [1212, 0]
checkbox input "true"
click at [671, 133] on button "Apply" at bounding box center [659, 126] width 46 height 23
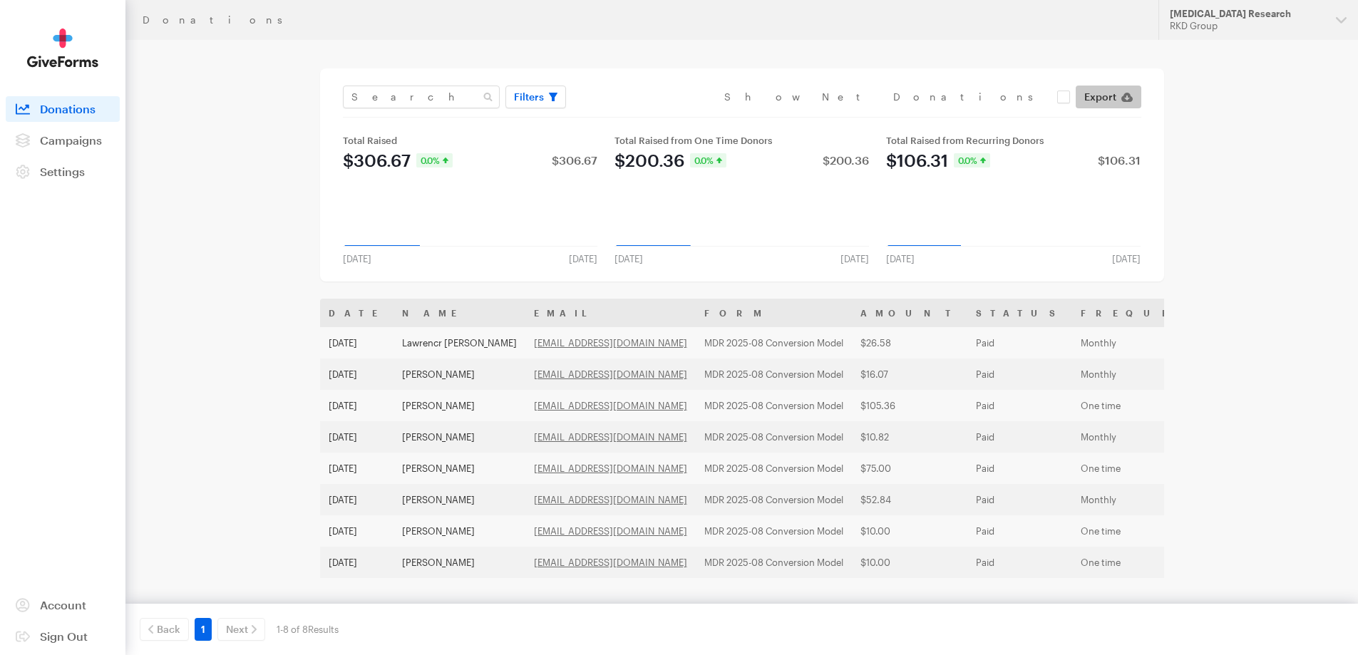
click at [1112, 100] on span "Export" at bounding box center [1100, 96] width 32 height 17
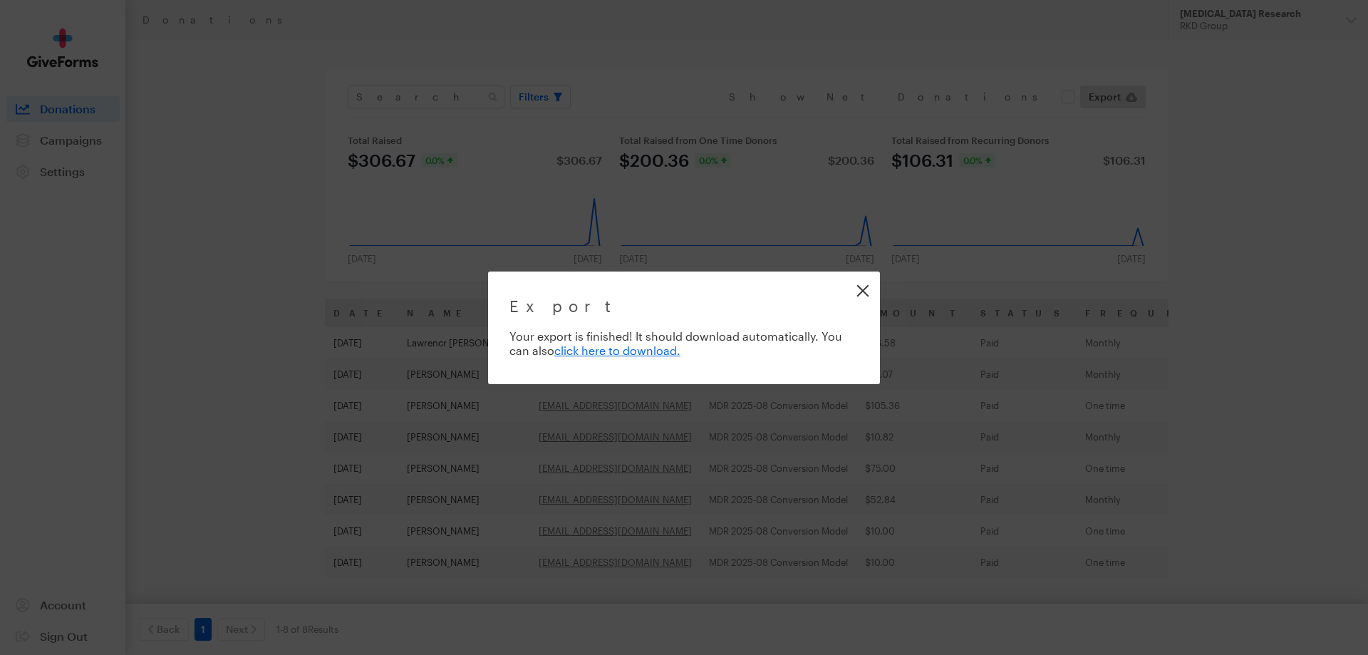
click at [869, 292] on link "Close" at bounding box center [863, 290] width 32 height 32
